Goal: Task Accomplishment & Management: Use online tool/utility

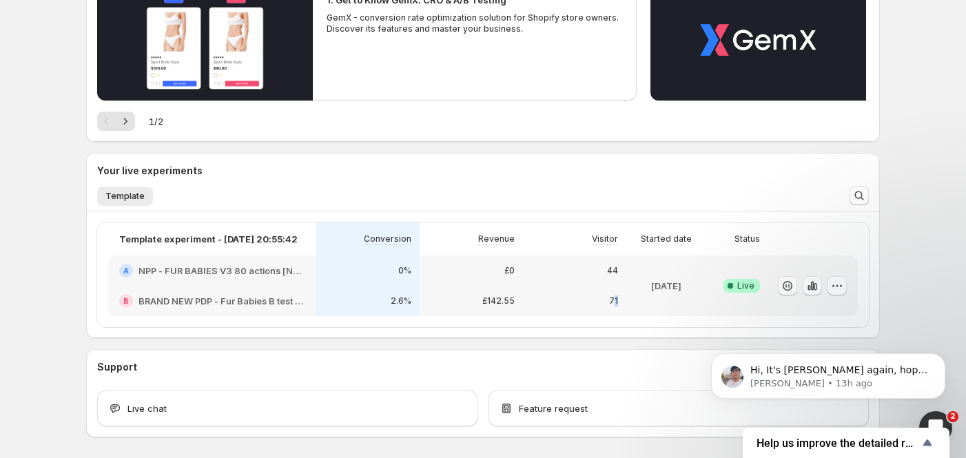
drag, startPoint x: 619, startPoint y: 298, endPoint x: 628, endPoint y: 306, distance: 12.2
click at [626, 306] on div "71" at bounding box center [574, 301] width 103 height 30
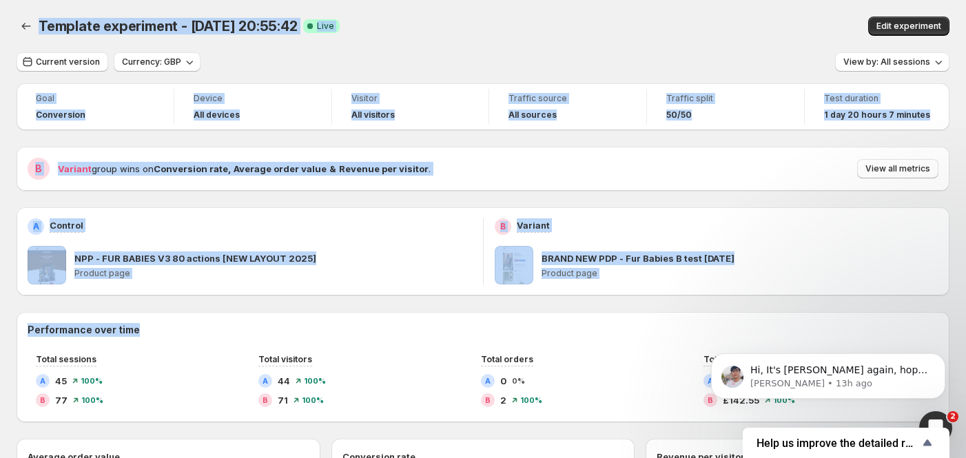
drag, startPoint x: 631, startPoint y: 306, endPoint x: 622, endPoint y: 307, distance: 8.3
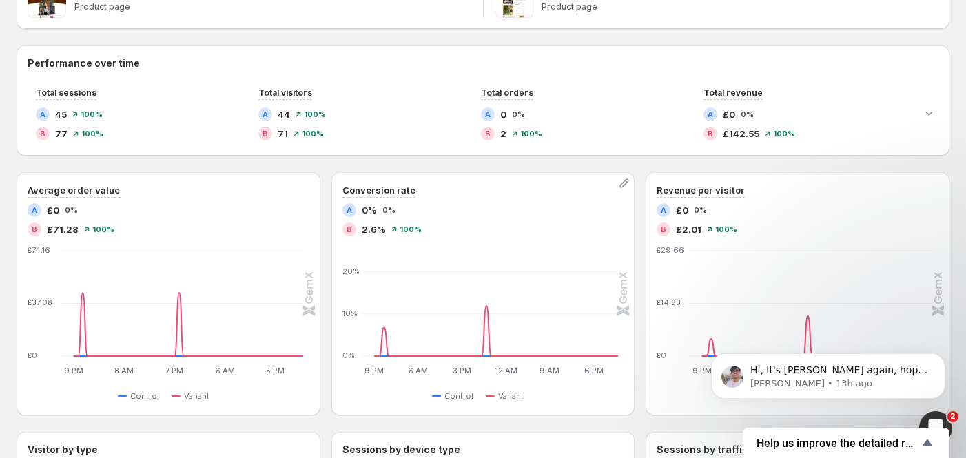
scroll to position [276, 0]
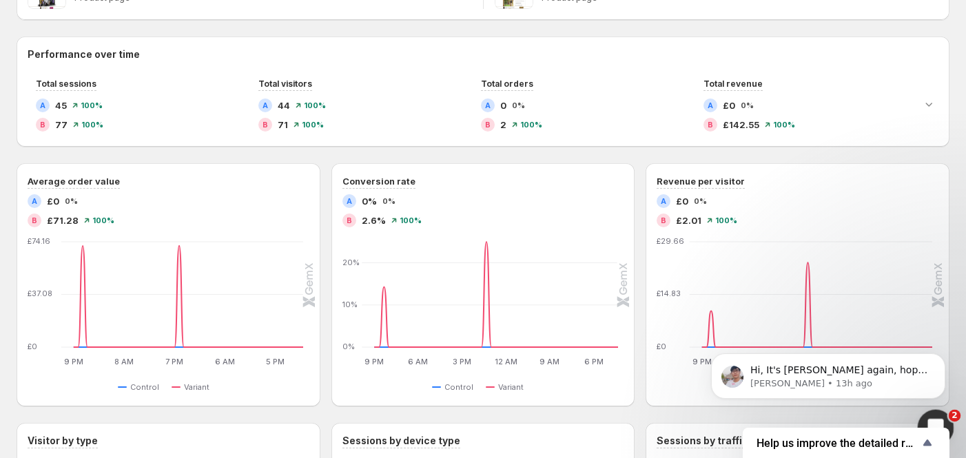
click at [927, 421] on icon "Open Intercom Messenger" at bounding box center [934, 426] width 23 height 23
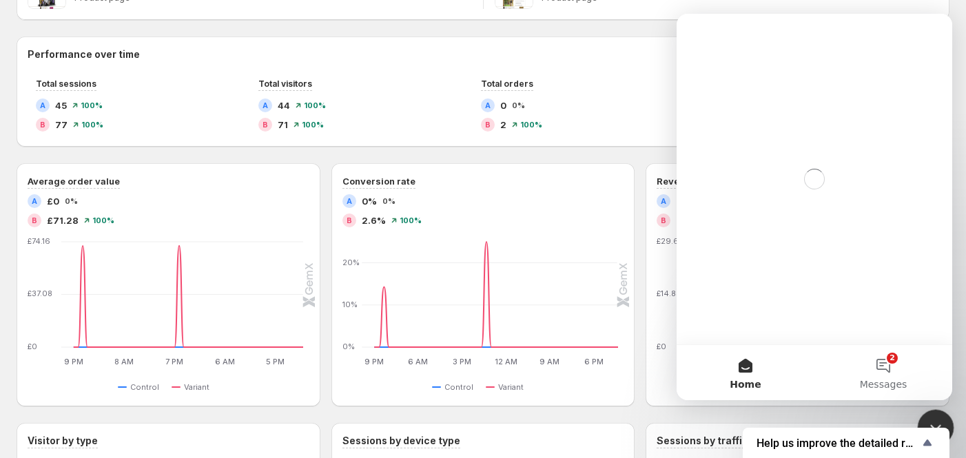
scroll to position [0, 0]
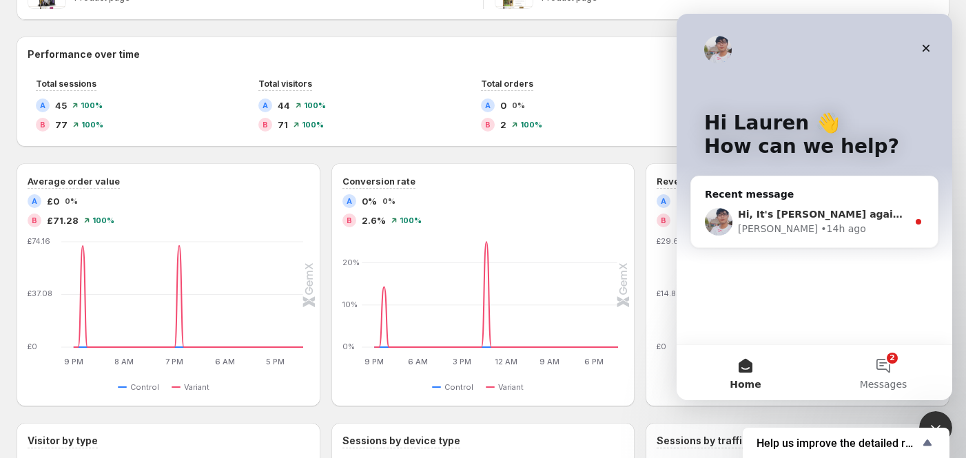
click at [837, 236] on div "Antony • 14h ago" at bounding box center [823, 229] width 170 height 14
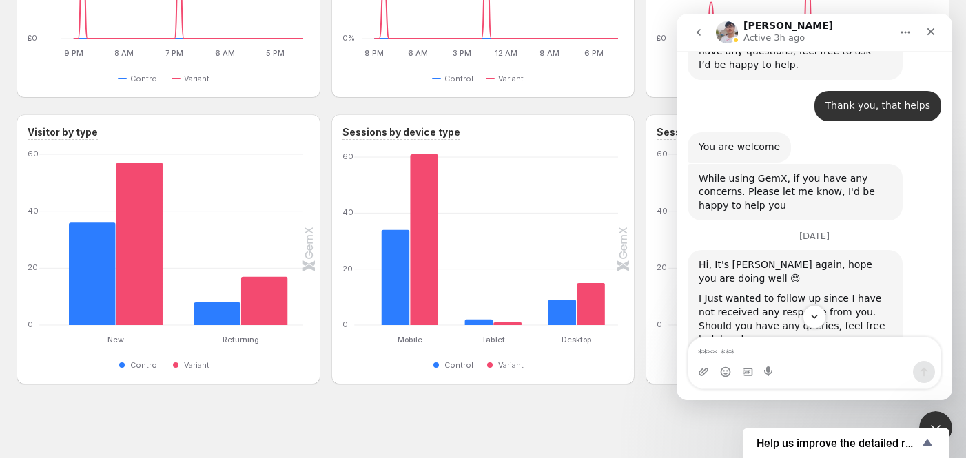
scroll to position [978, 0]
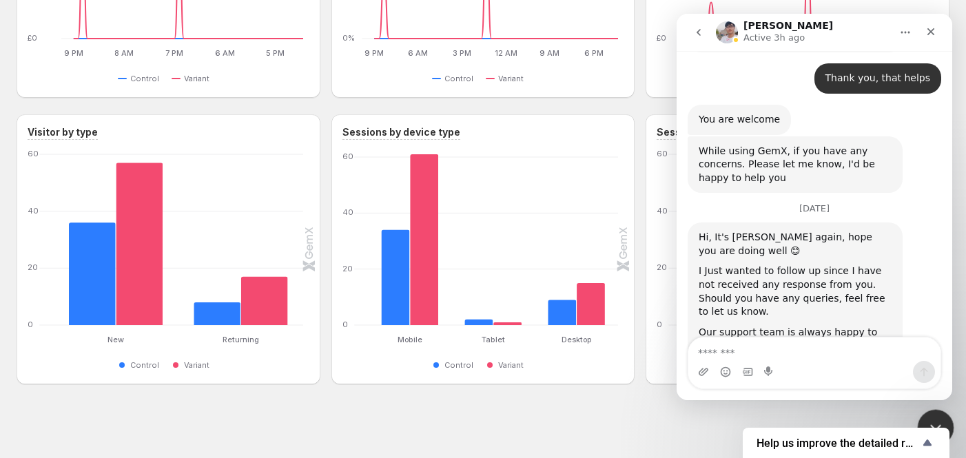
click at [928, 420] on icon "Close Intercom Messenger" at bounding box center [933, 426] width 17 height 17
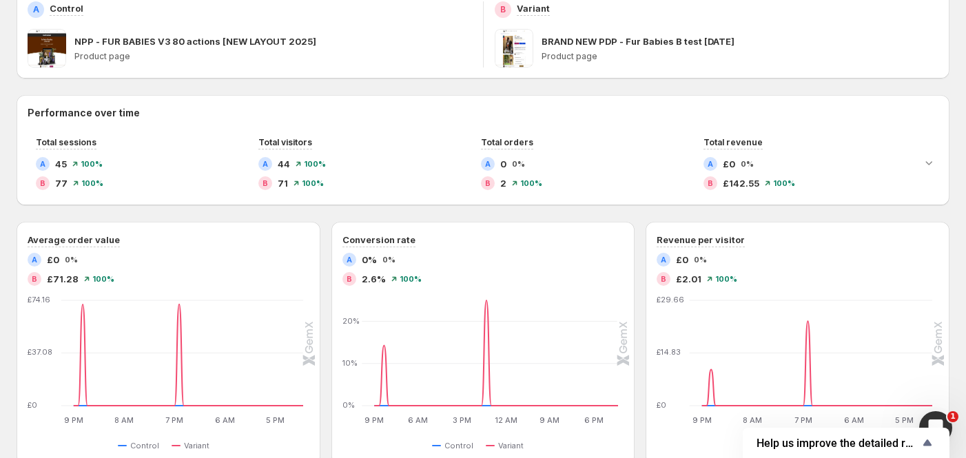
scroll to position [125, 0]
